Goal: Find specific page/section: Find specific page/section

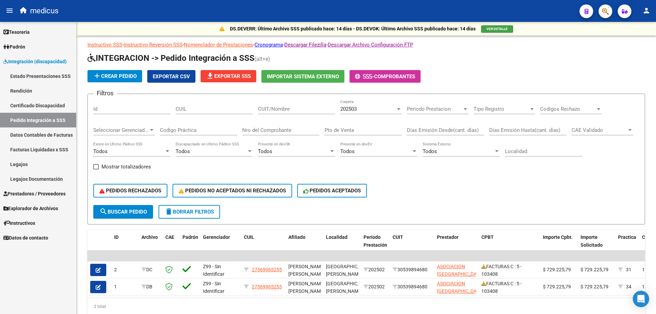
click at [16, 62] on span "Integración (discapacidad)" at bounding box center [34, 62] width 63 height 8
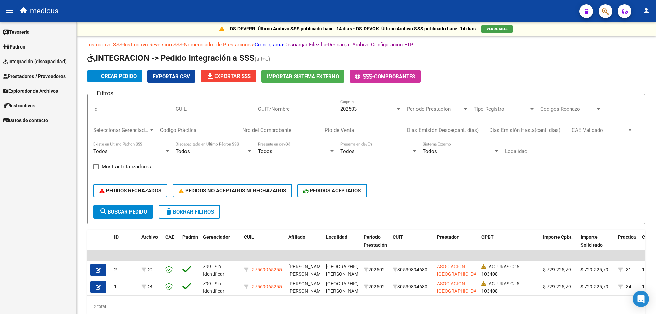
click at [37, 92] on span "Explorador de Archivos" at bounding box center [30, 91] width 55 height 8
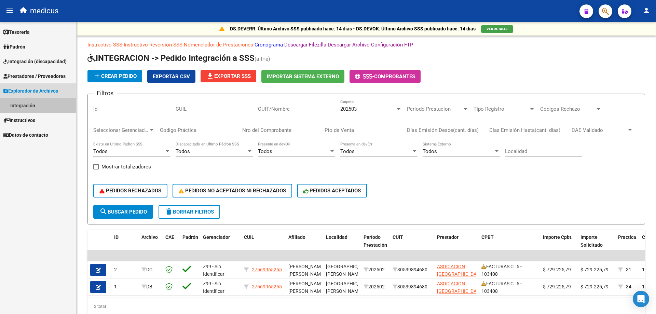
click at [25, 104] on link "Integración" at bounding box center [38, 105] width 76 height 15
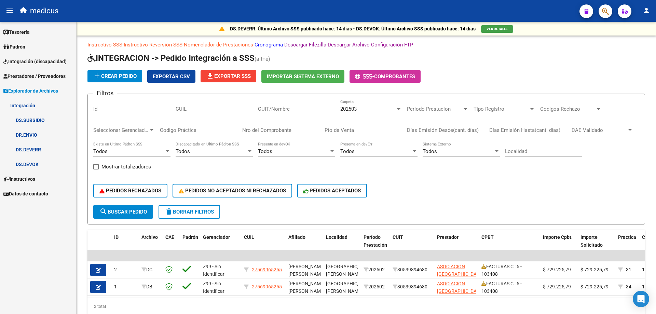
click at [34, 135] on link "DR.ENVIO" at bounding box center [38, 135] width 76 height 15
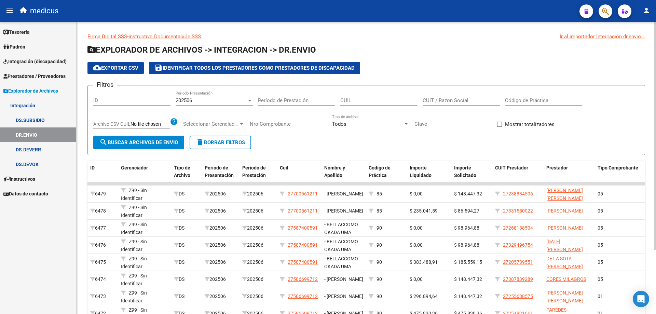
click at [371, 102] on input "CUIL" at bounding box center [378, 100] width 77 height 6
paste input "27-44557730-3"
type input "27-44557730-3"
click at [252, 102] on div at bounding box center [250, 100] width 6 height 5
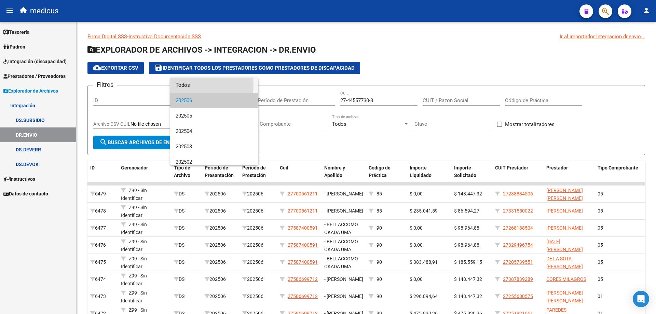
click at [190, 85] on span "Todos" at bounding box center [214, 85] width 77 height 15
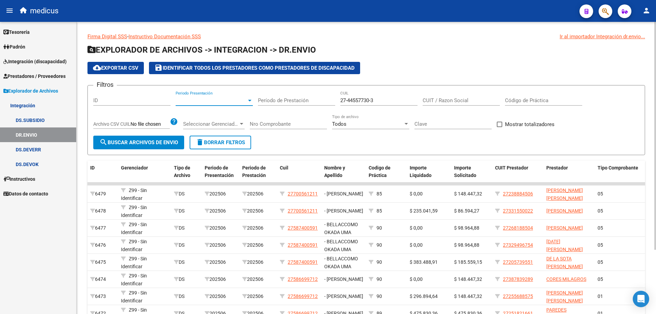
click at [141, 144] on span "search Buscar Archivos de Envio" at bounding box center [138, 142] width 79 height 6
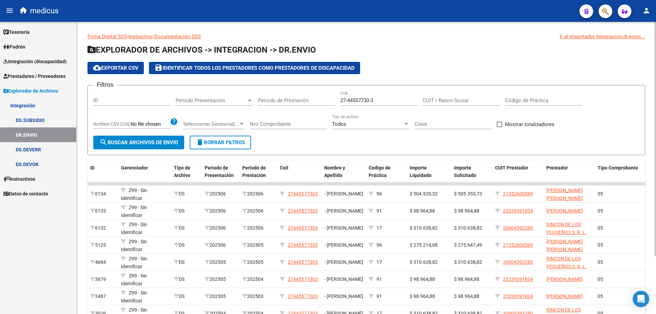
click at [651, 144] on div "Firma Digital SSS - Instructivo Documentación SSS Ir al importador Integración …" at bounding box center [367, 201] width 580 height 359
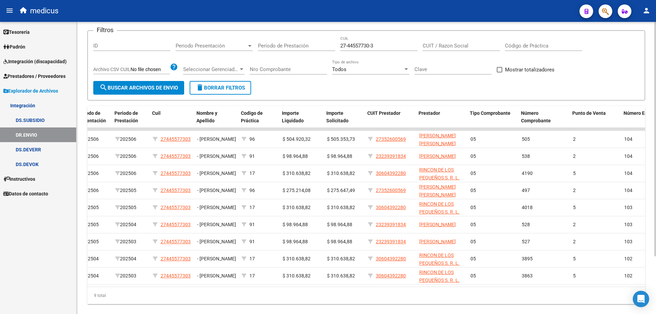
scroll to position [0, 128]
drag, startPoint x: 651, startPoint y: 135, endPoint x: 656, endPoint y: 105, distance: 30.5
click at [656, 105] on div "Firma Digital SSS - Instructivo Documentación SSS Ir al importador Integración …" at bounding box center [367, 146] width 581 height 359
click at [649, 107] on div "Firma Digital SSS - Instructivo Documentación SSS Ir al importador Integración …" at bounding box center [367, 146] width 580 height 359
click at [249, 47] on div at bounding box center [250, 45] width 6 height 5
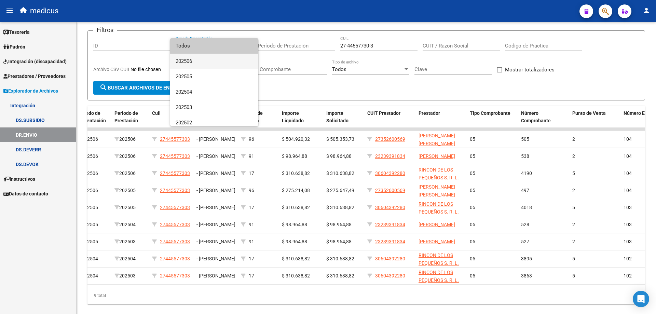
click at [210, 61] on span "202506" at bounding box center [214, 61] width 77 height 15
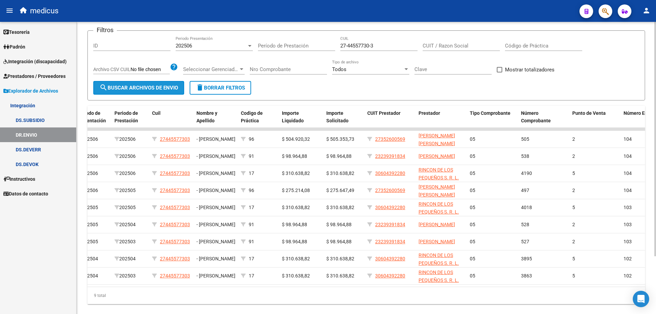
click at [129, 88] on span "search Buscar Archivos de Envio" at bounding box center [138, 88] width 79 height 6
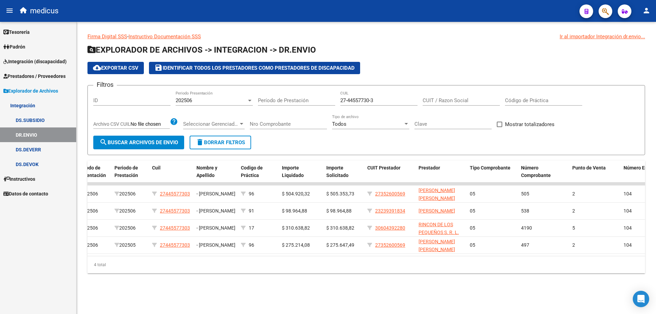
scroll to position [0, 0]
